Goal: Use online tool/utility: Utilize a website feature to perform a specific function

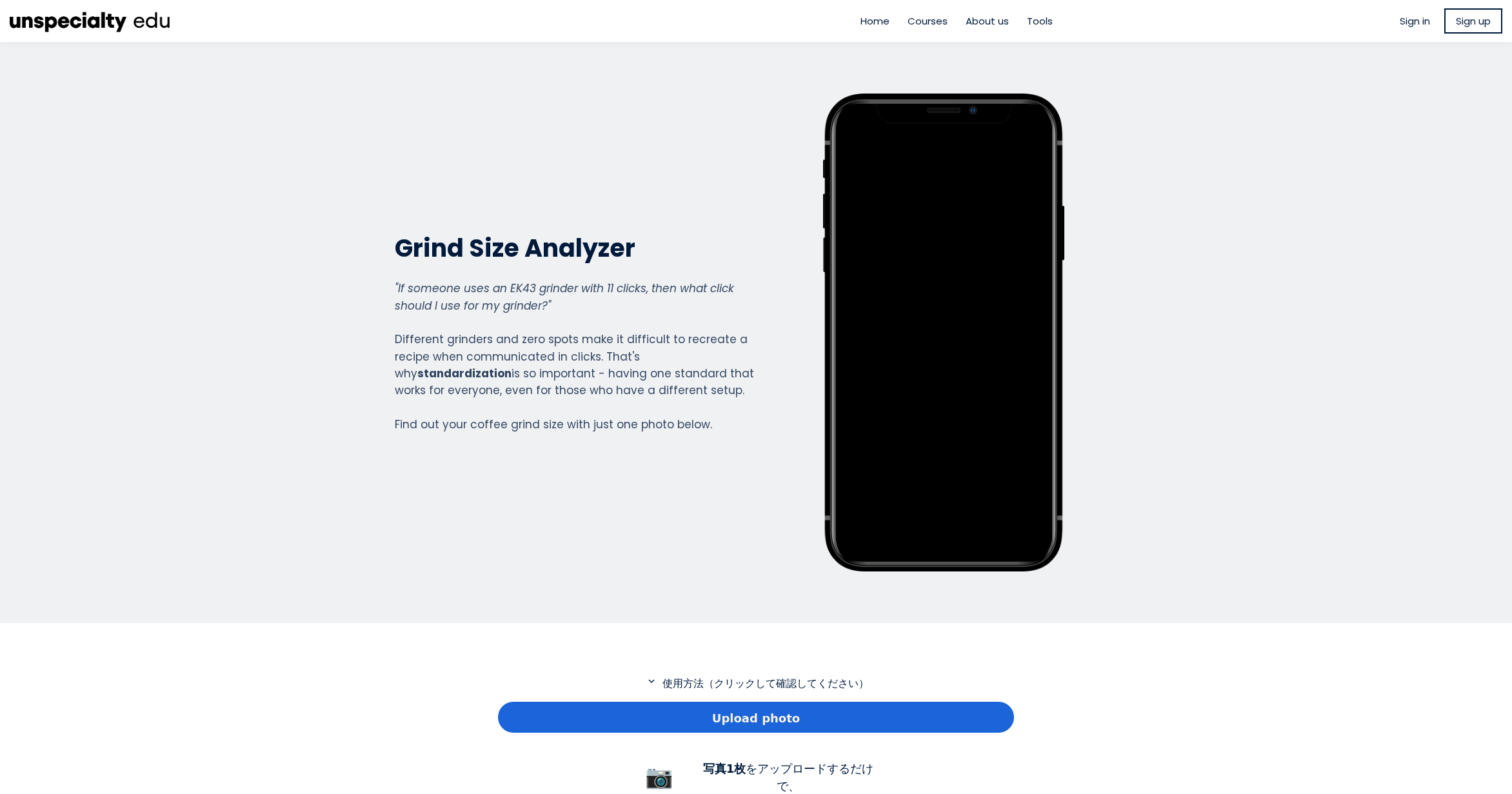
scroll to position [933, 516]
click at [713, 725] on div "Upload photo" at bounding box center [756, 717] width 516 height 31
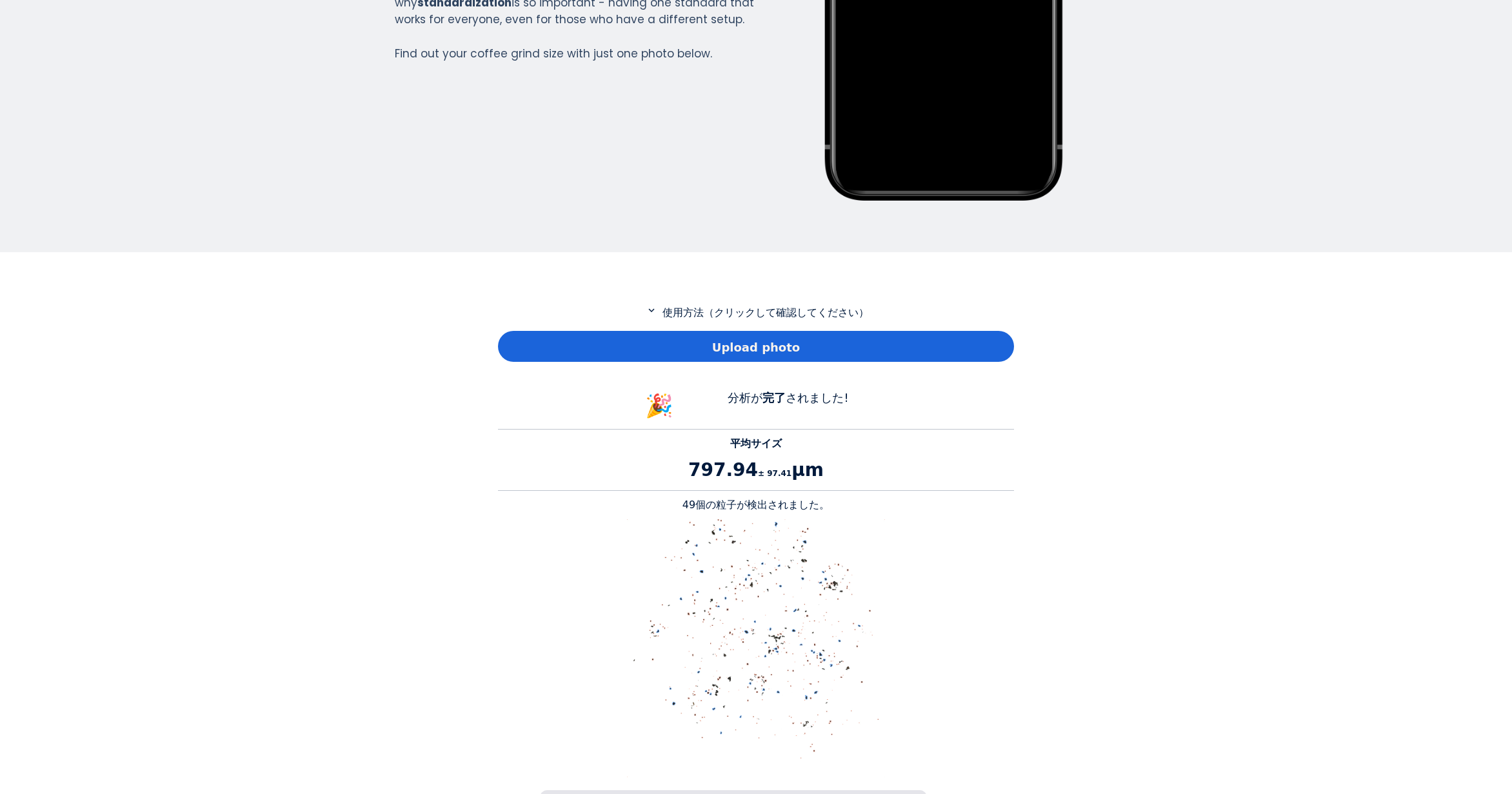
scroll to position [387, 0]
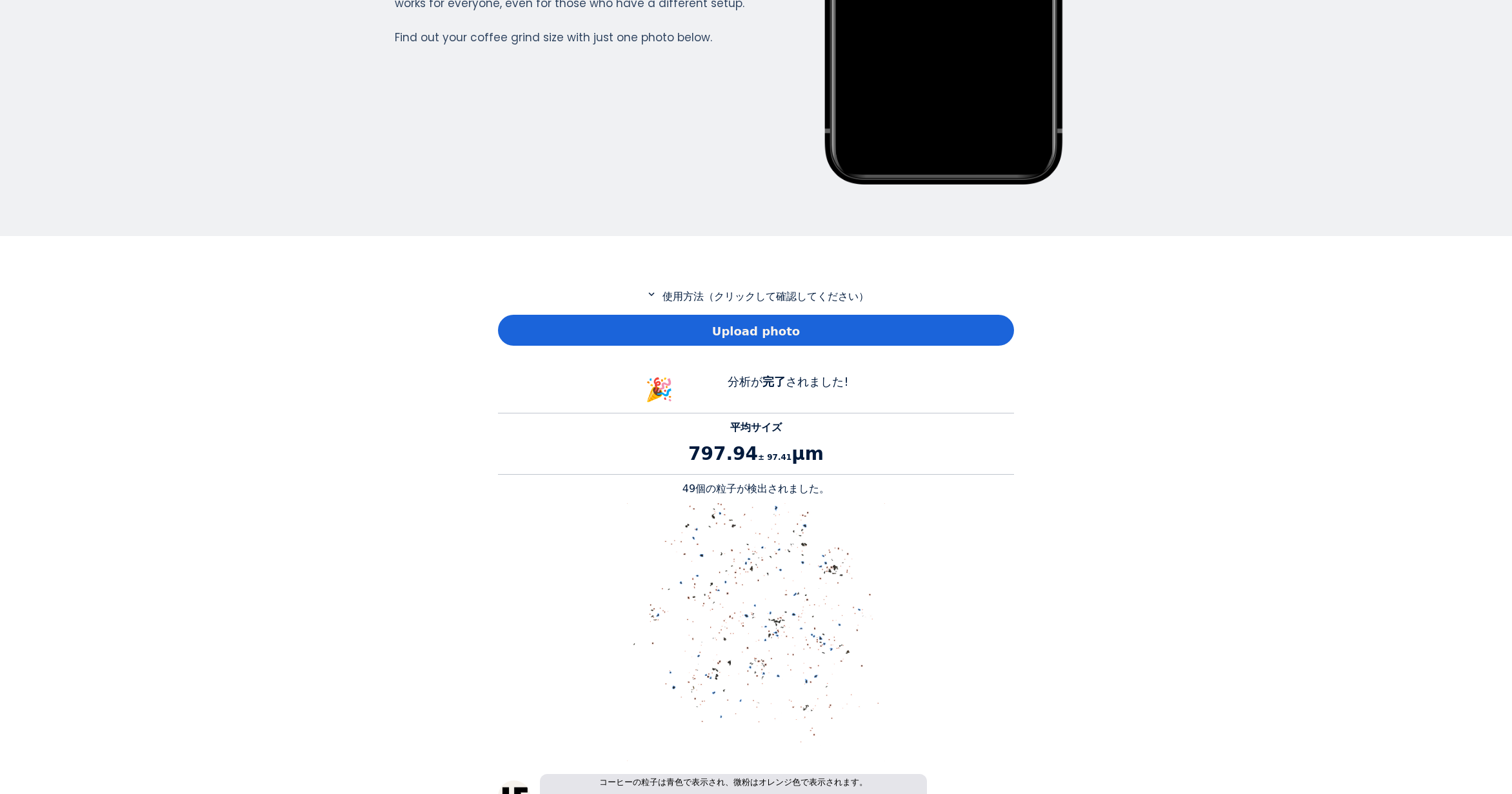
click at [696, 487] on p "49個の粒子が検出されました。" at bounding box center [756, 488] width 516 height 15
copy p "49"
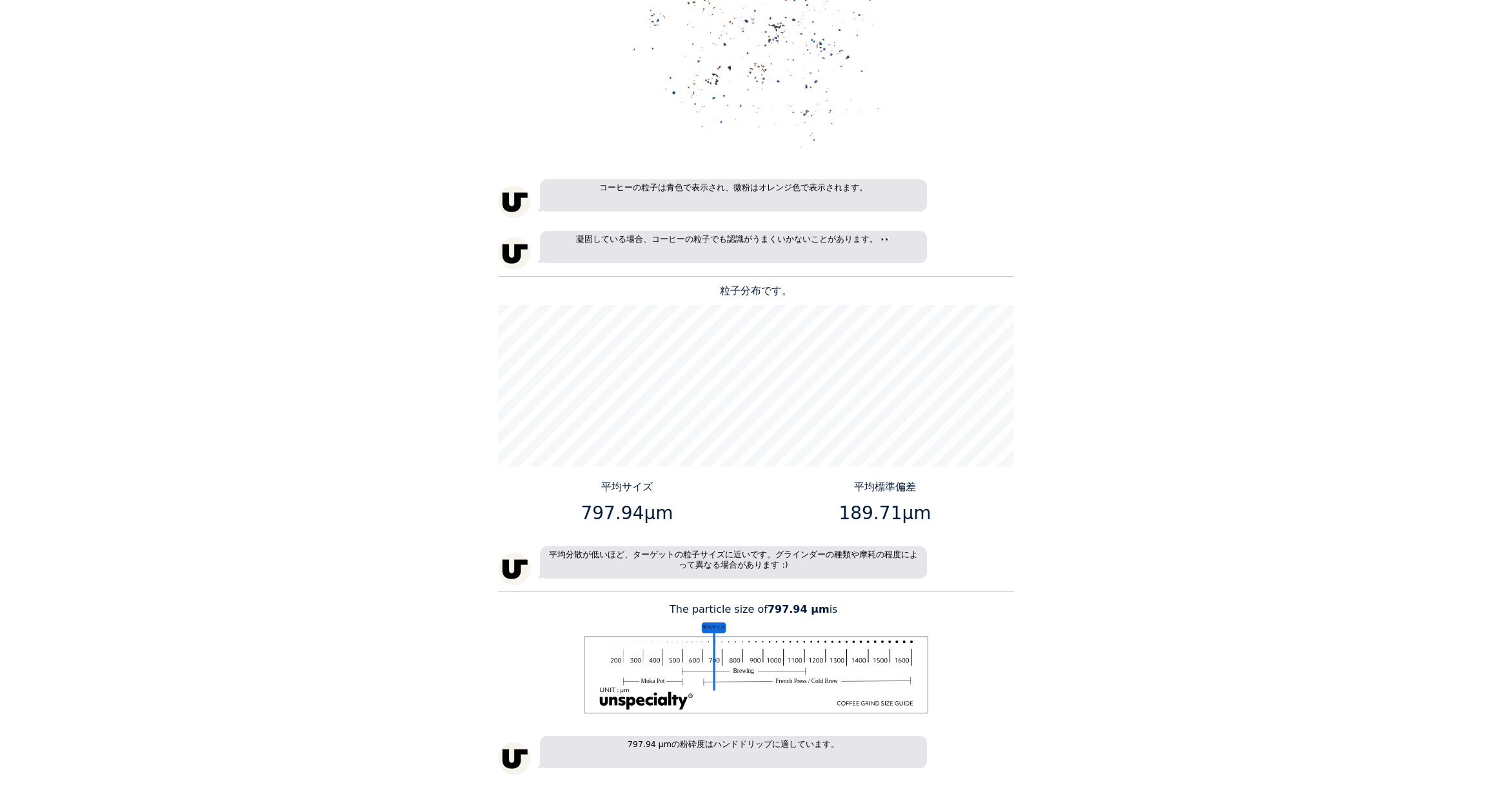
scroll to position [1096, 0]
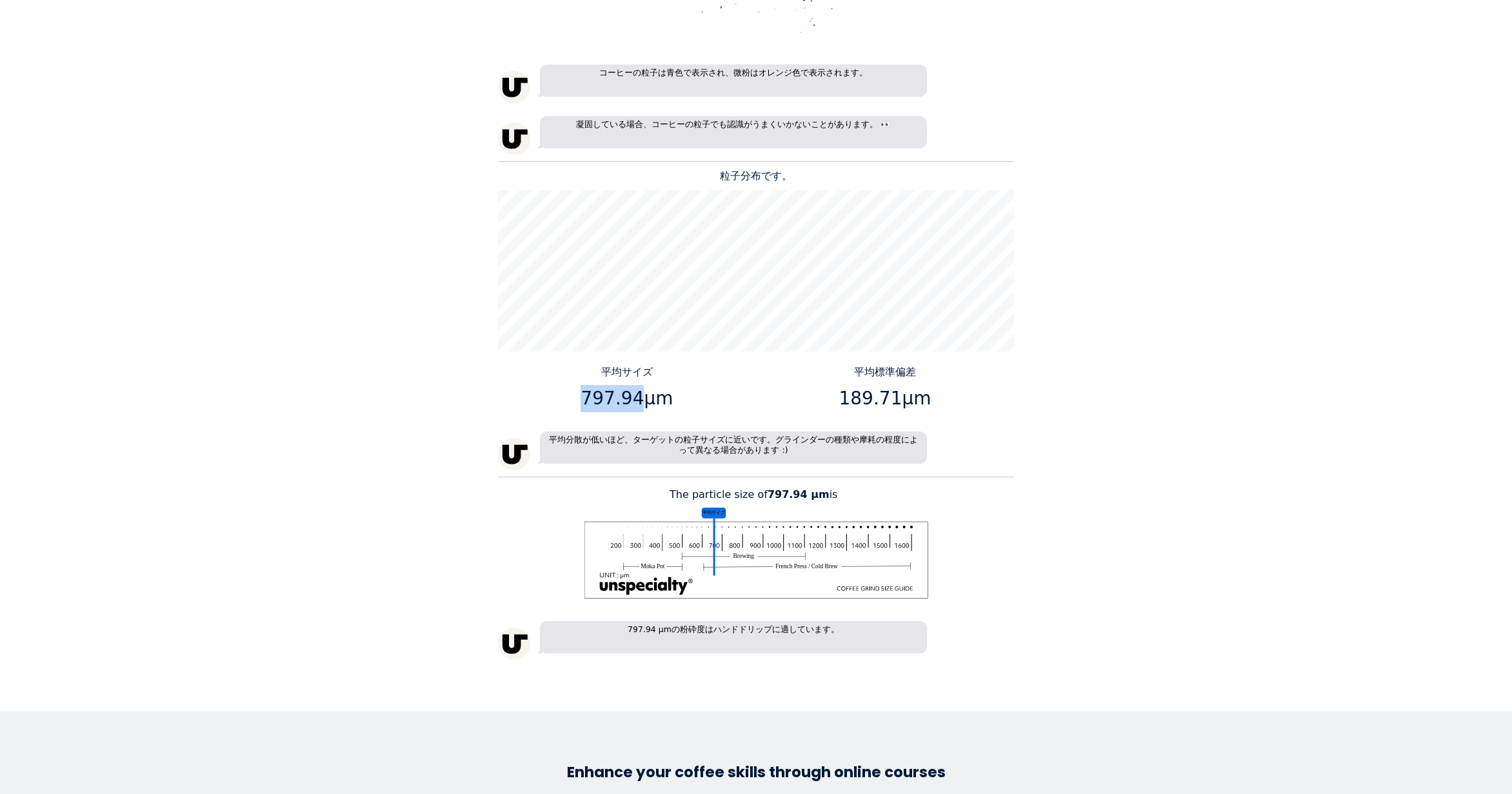
drag, startPoint x: 636, startPoint y: 400, endPoint x: 585, endPoint y: 397, distance: 51.1
click at [585, 397] on p "797.94μm" at bounding box center [627, 398] width 248 height 27
copy p "797.94"
drag, startPoint x: 894, startPoint y: 394, endPoint x: 845, endPoint y: 394, distance: 49.0
click at [845, 394] on p "189.71μm" at bounding box center [885, 398] width 248 height 27
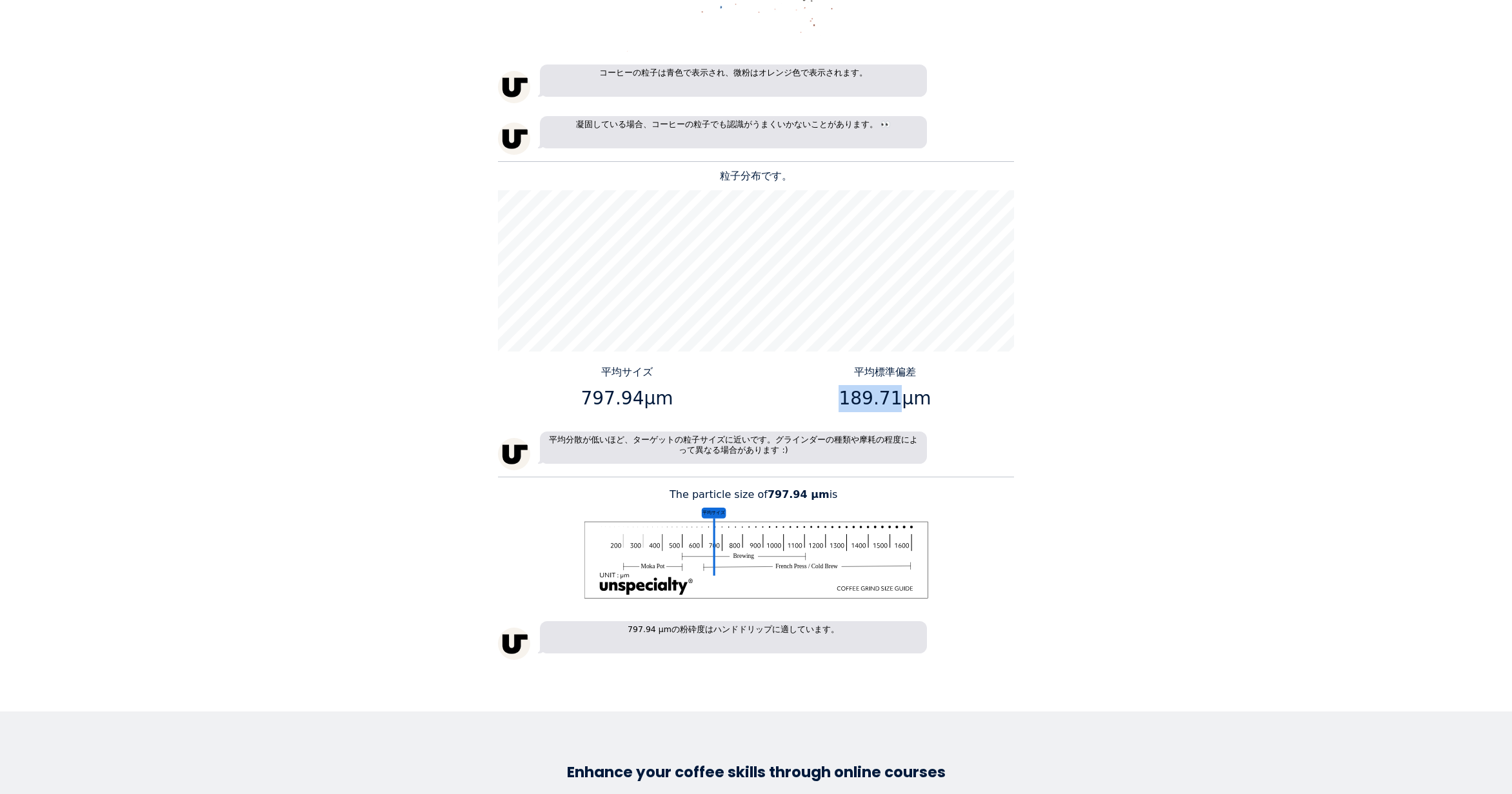
copy p "189.71"
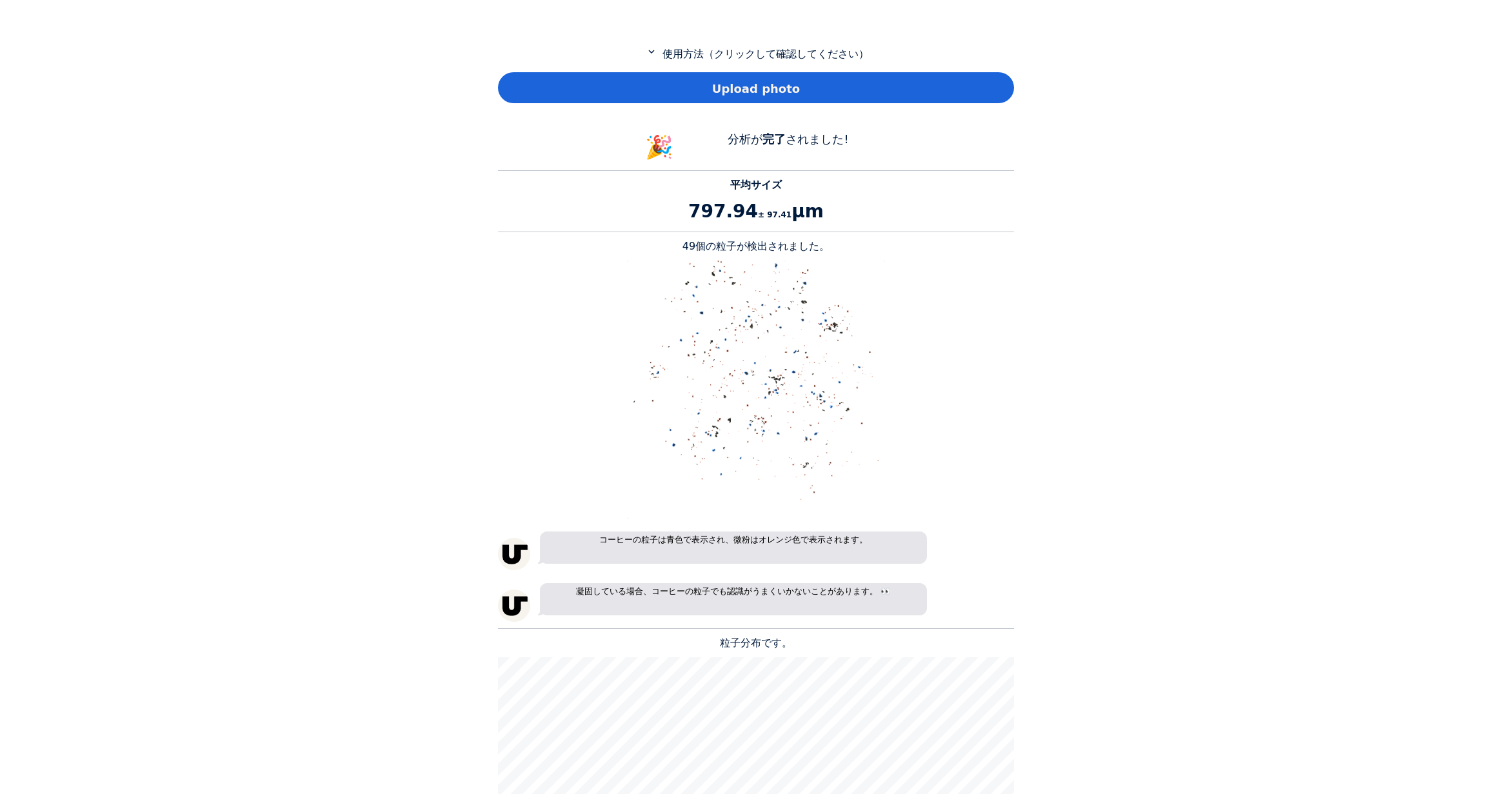
scroll to position [516, 0]
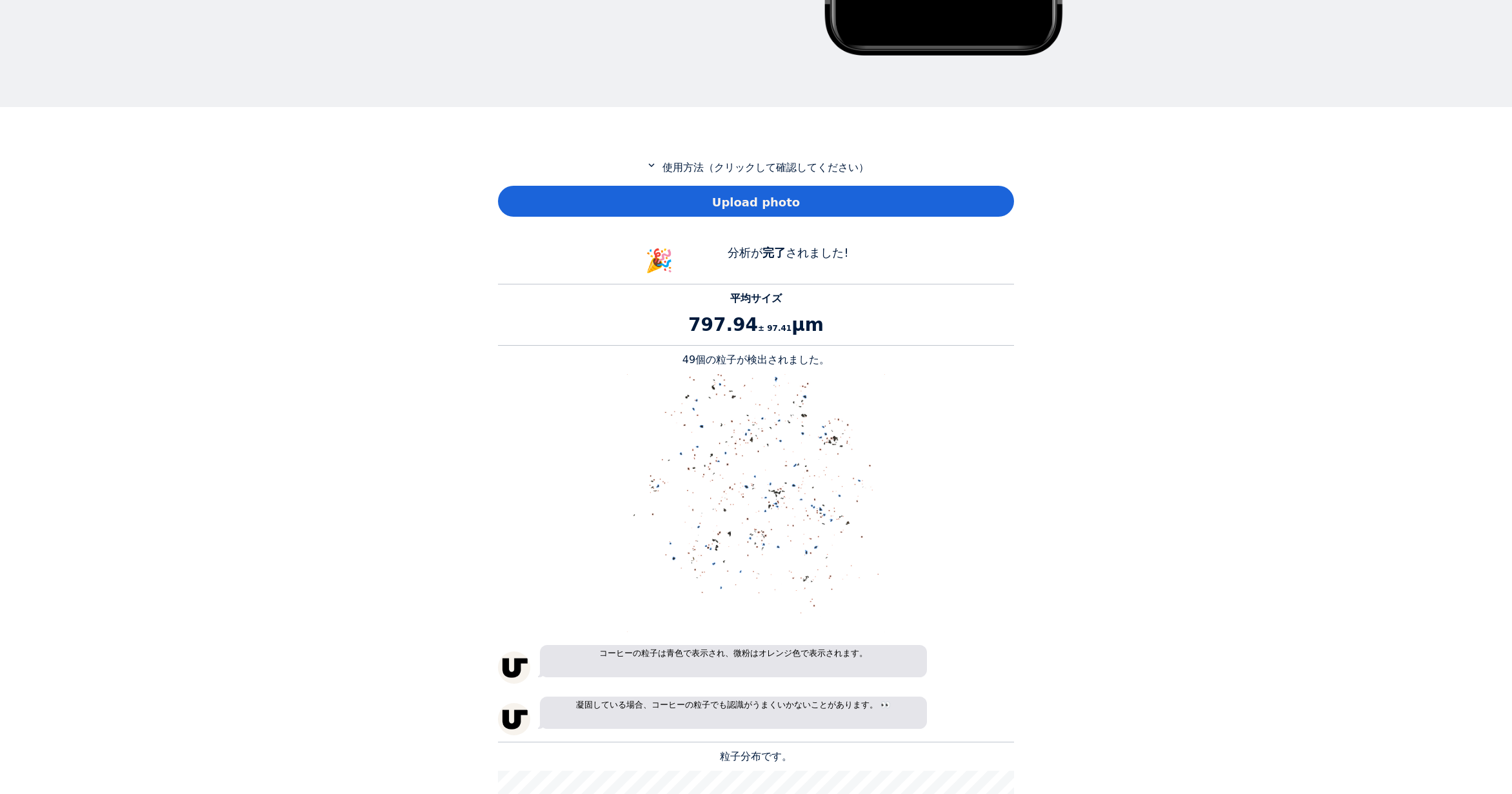
click at [502, 196] on div "Upload photo" at bounding box center [756, 201] width 516 height 31
click at [698, 361] on p "51個の粒子が検出されました。" at bounding box center [756, 359] width 516 height 15
copy p "51"
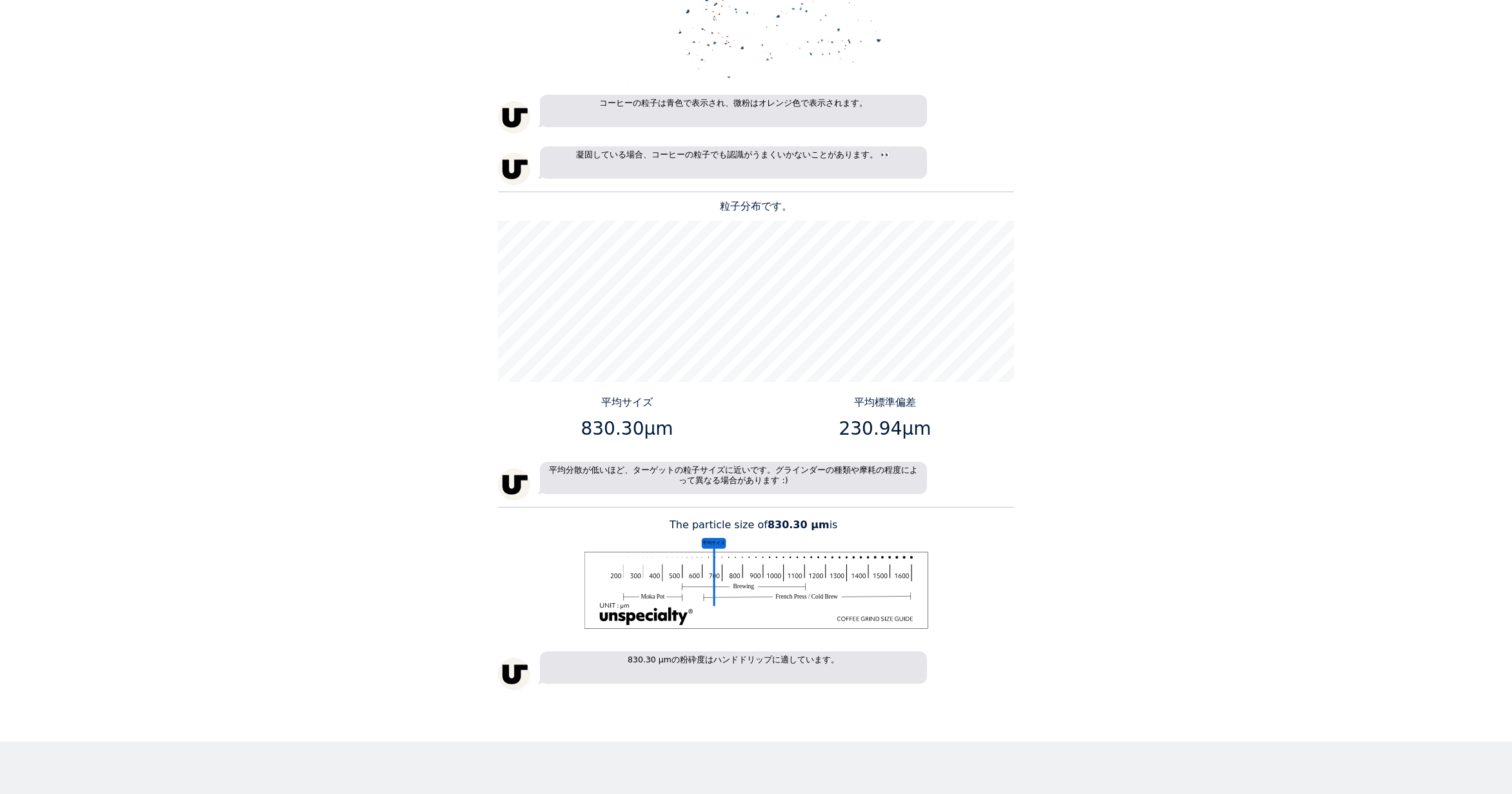
scroll to position [1096, 0]
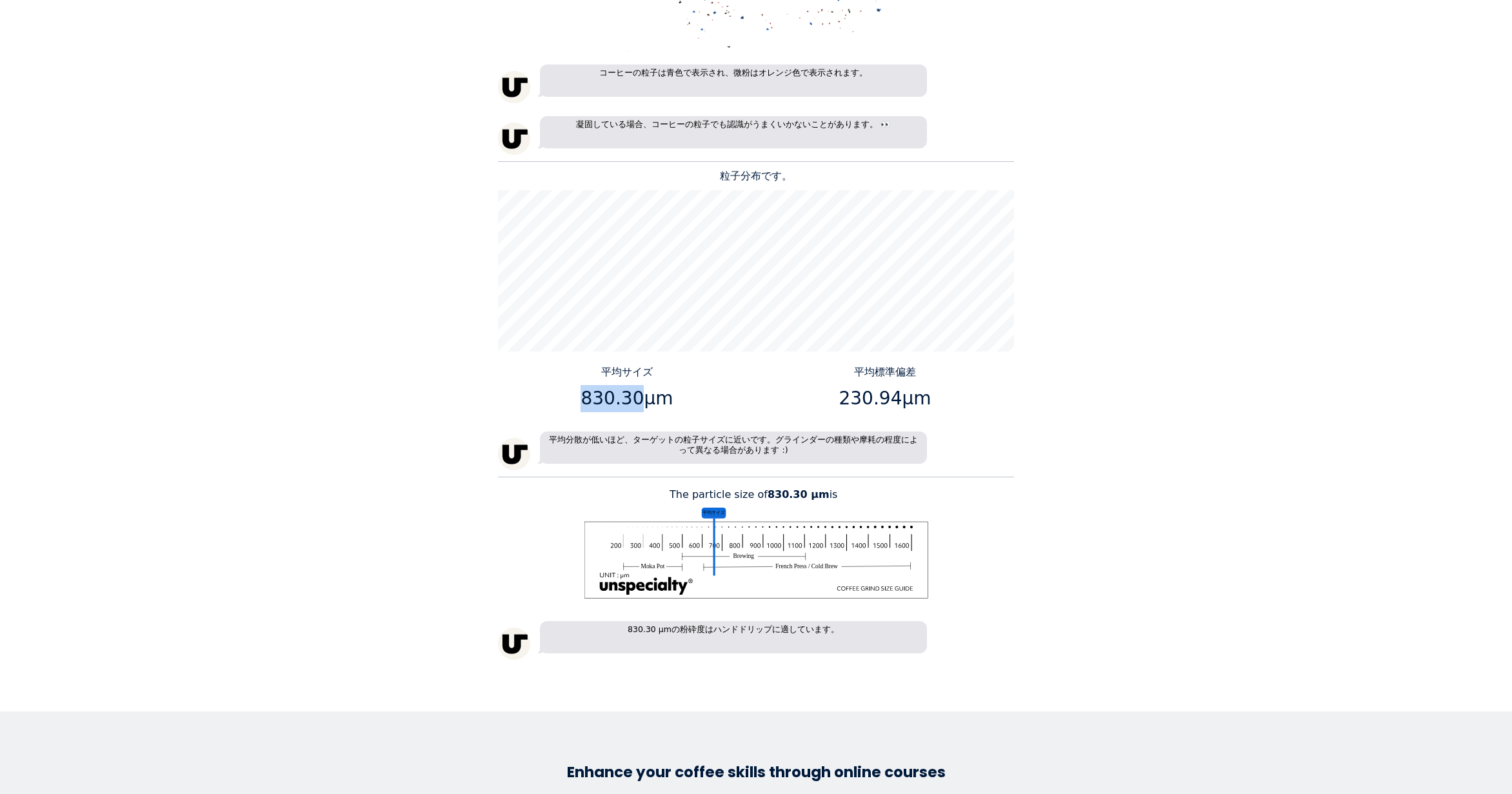
drag, startPoint x: 634, startPoint y: 400, endPoint x: 589, endPoint y: 396, distance: 45.2
click at [589, 396] on p "830.30μm" at bounding box center [627, 398] width 248 height 27
copy p "830.30"
drag, startPoint x: 892, startPoint y: 398, endPoint x: 847, endPoint y: 394, distance: 45.2
click at [847, 394] on p "230.94μm" at bounding box center [885, 398] width 248 height 27
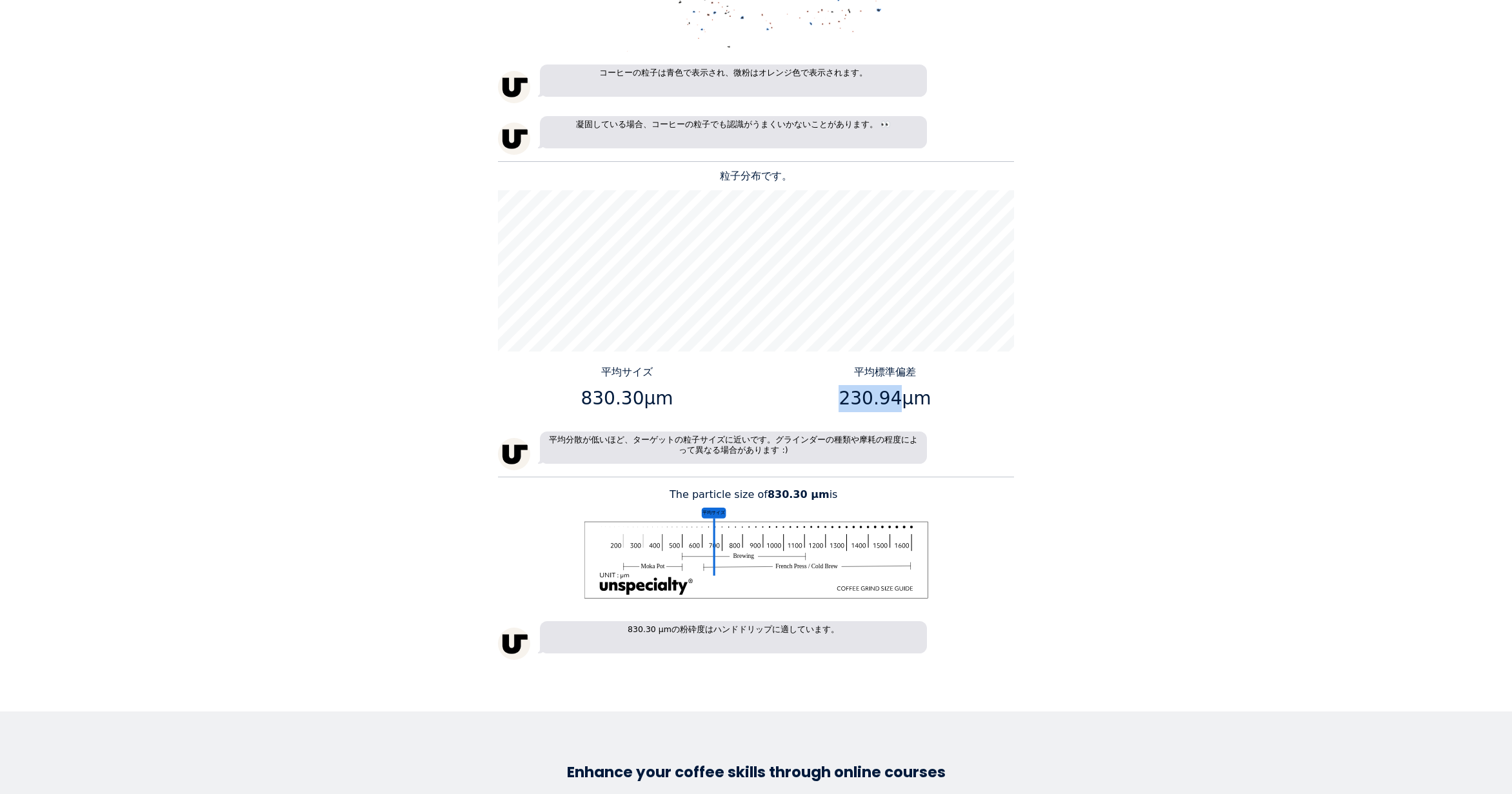
copy p "230.94"
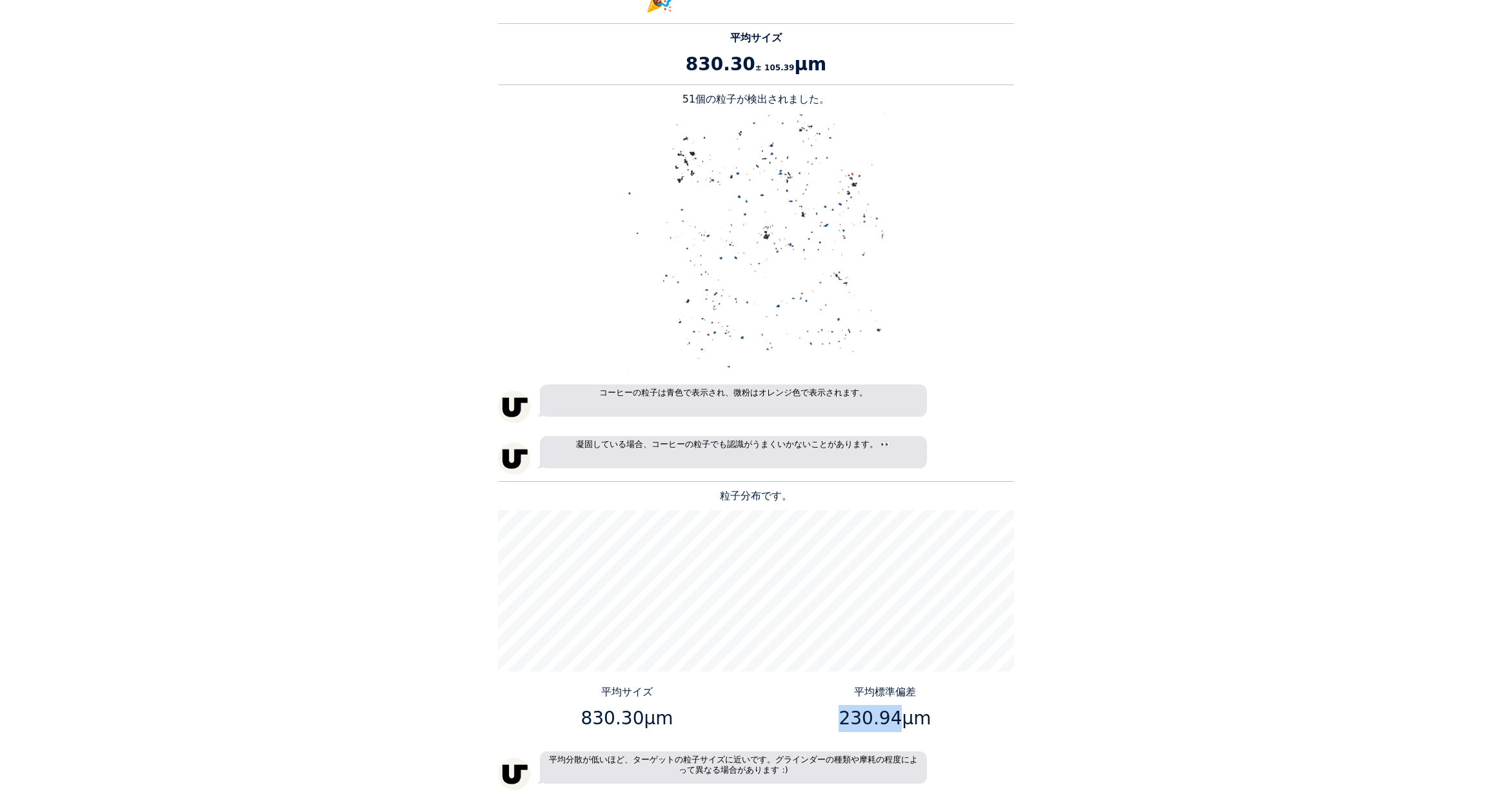
scroll to position [645, 0]
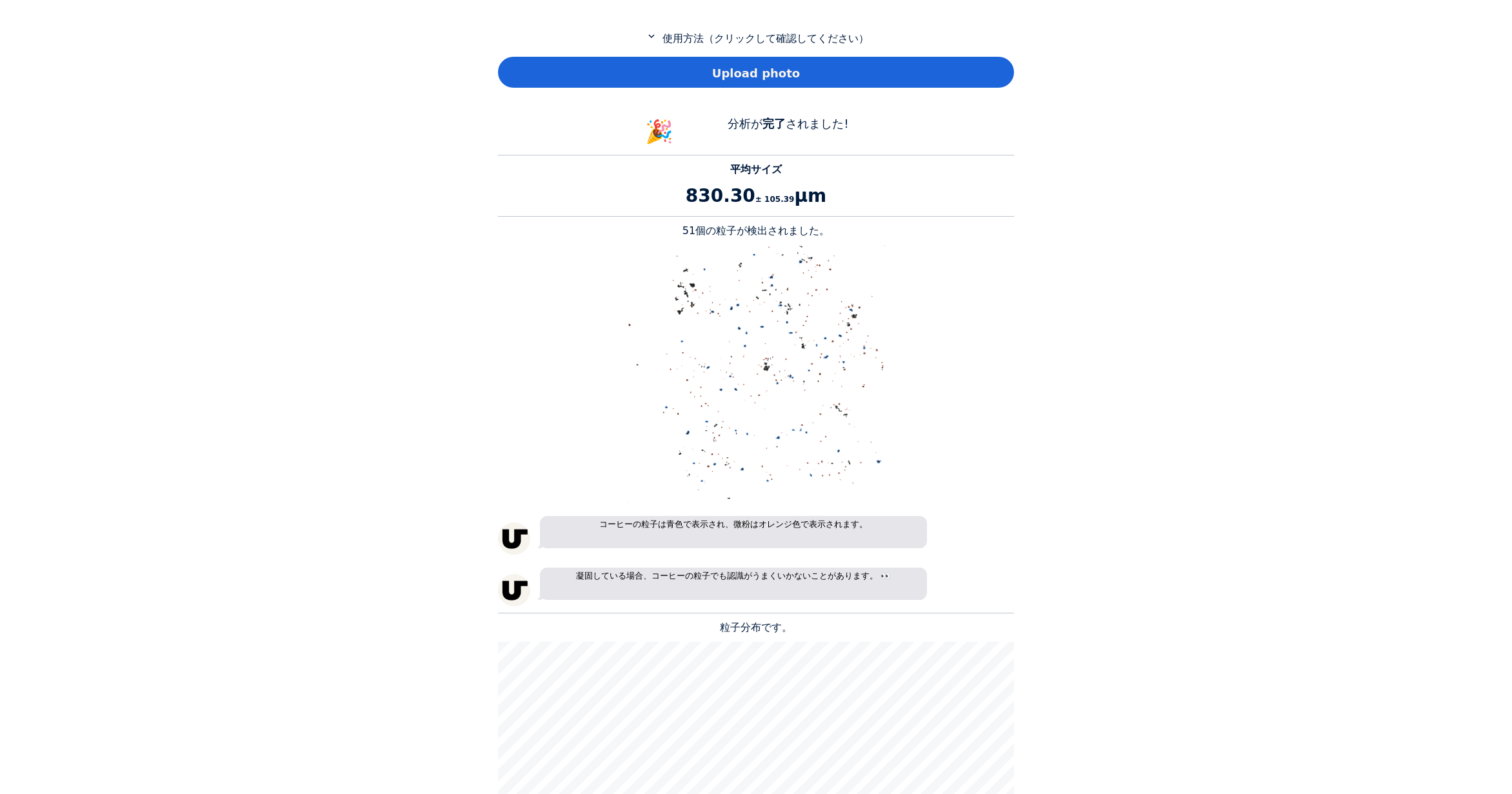
click at [736, 81] on div "Upload photo" at bounding box center [756, 72] width 516 height 31
click at [695, 231] on p "54個の粒子が検出されました。" at bounding box center [756, 230] width 516 height 15
copy p "54"
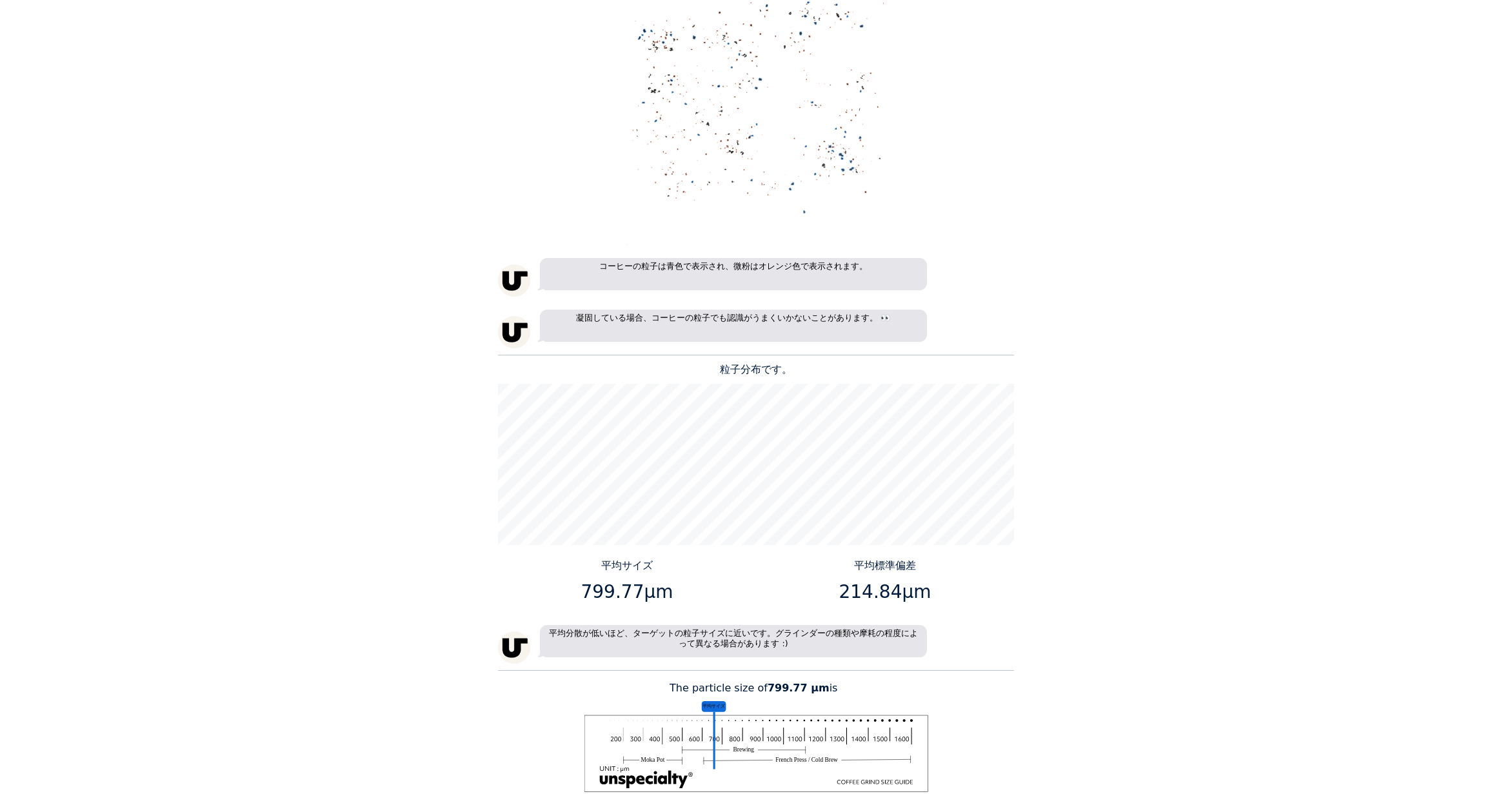
scroll to position [1096, 0]
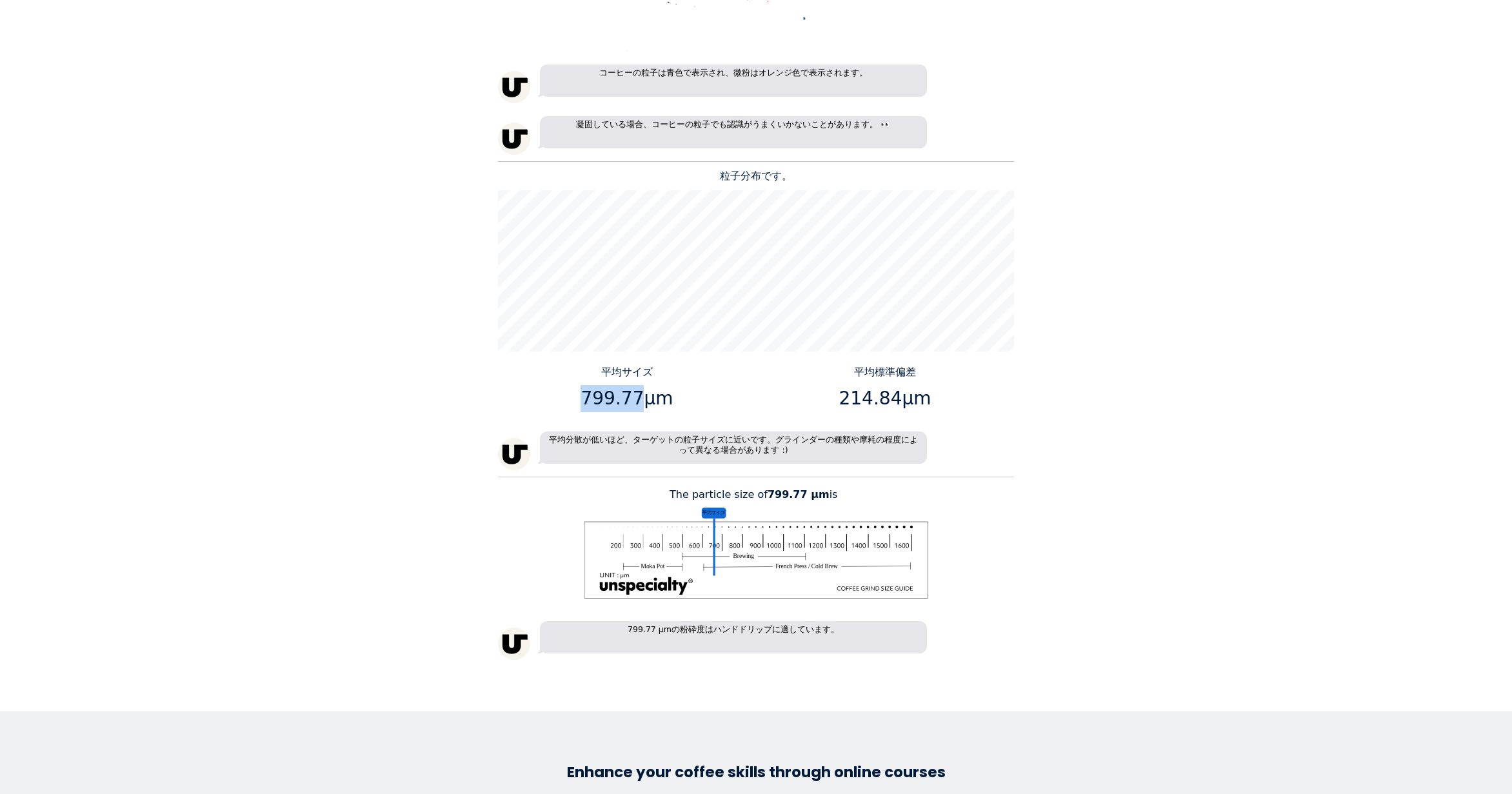
drag, startPoint x: 636, startPoint y: 398, endPoint x: 574, endPoint y: 400, distance: 62.0
click at [574, 400] on p "799.77μm" at bounding box center [627, 398] width 248 height 27
copy p "799.77"
drag, startPoint x: 894, startPoint y: 401, endPoint x: 845, endPoint y: 398, distance: 49.1
click at [845, 398] on p "214.84μm" at bounding box center [885, 398] width 248 height 27
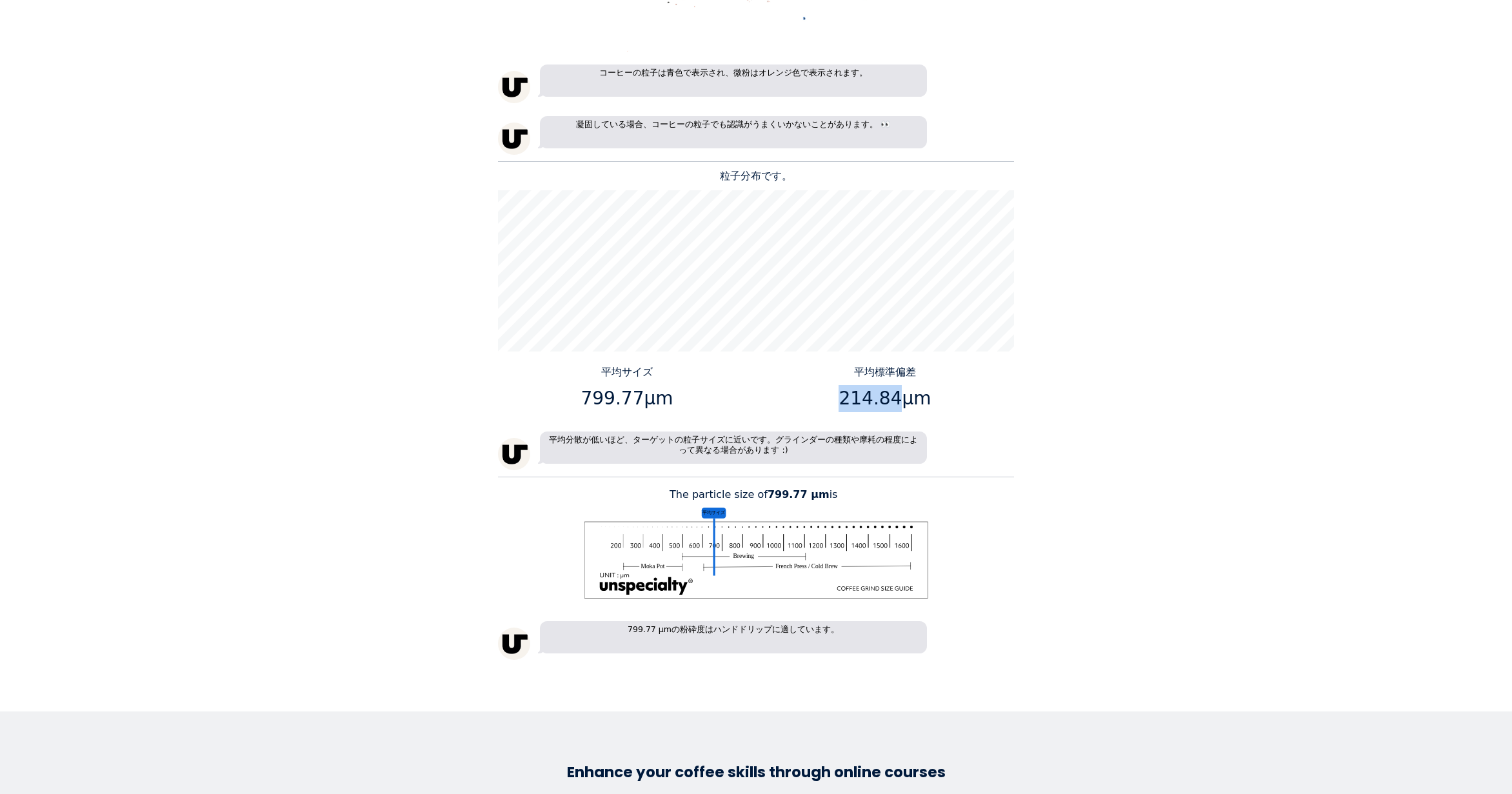
copy p "214.84"
